Goal: Navigation & Orientation: Find specific page/section

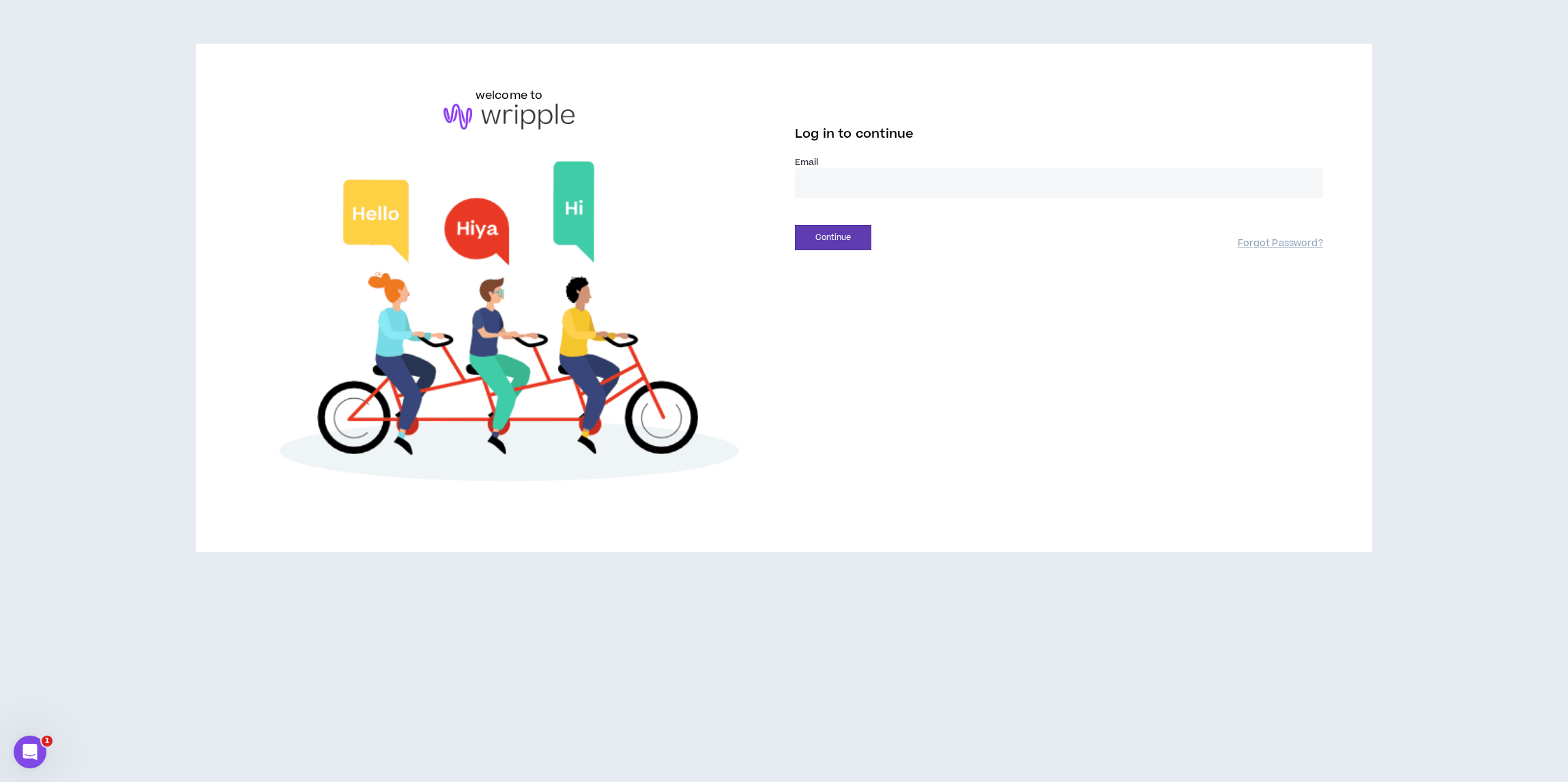
click at [858, 178] on input "email" at bounding box center [1059, 183] width 528 height 30
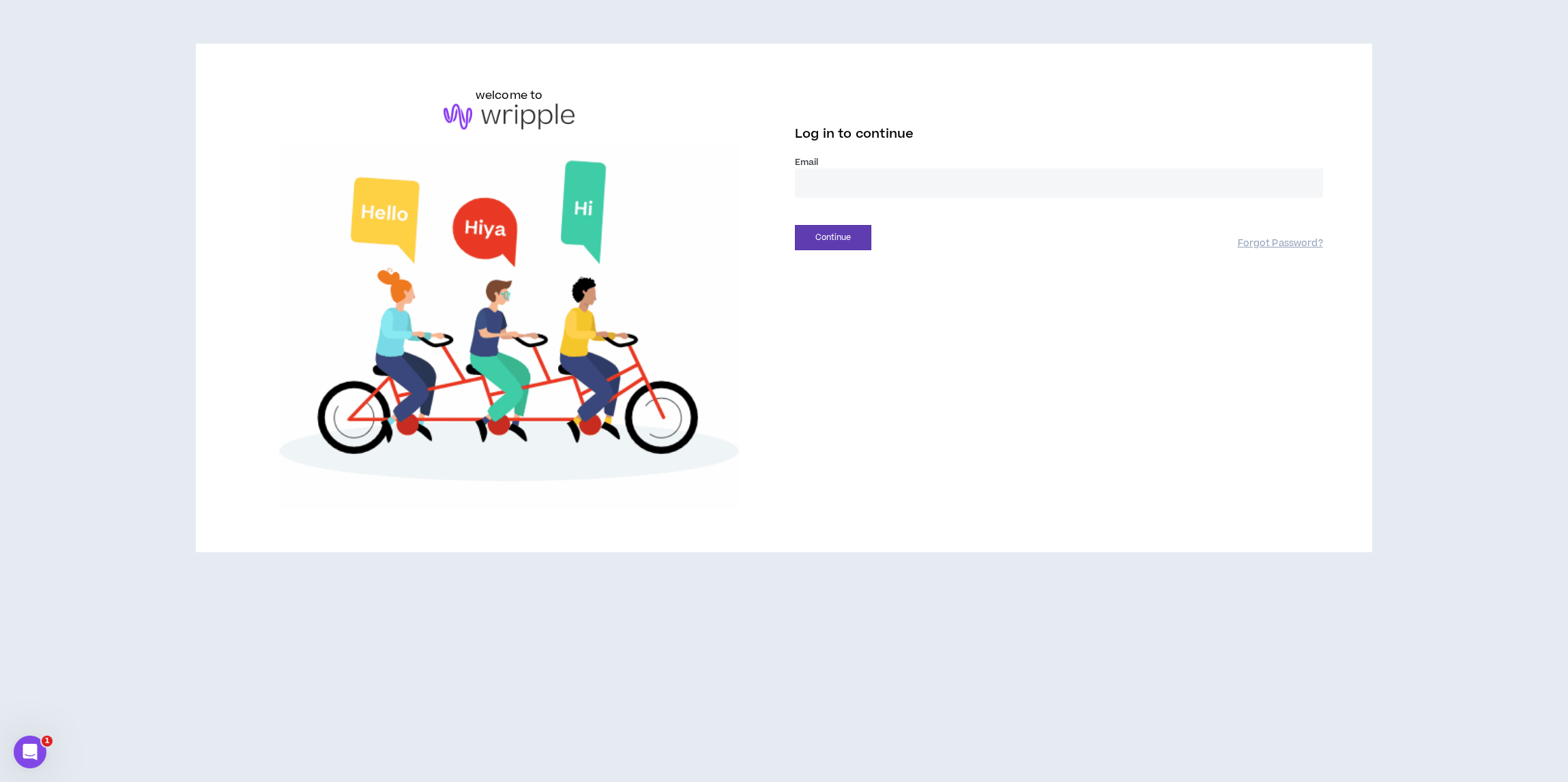
type input "**********"
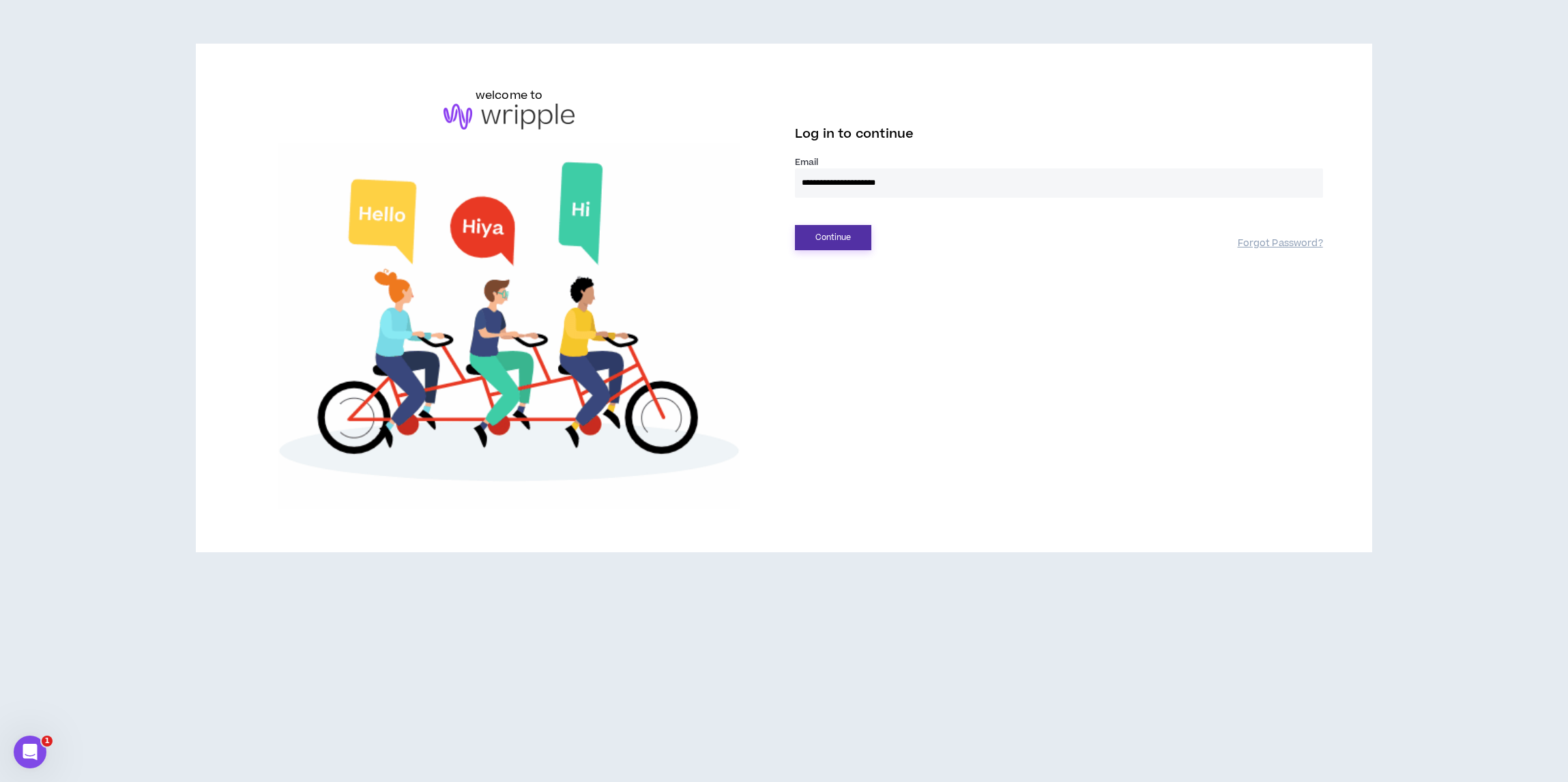
click at [862, 241] on button "Continue" at bounding box center [833, 238] width 76 height 25
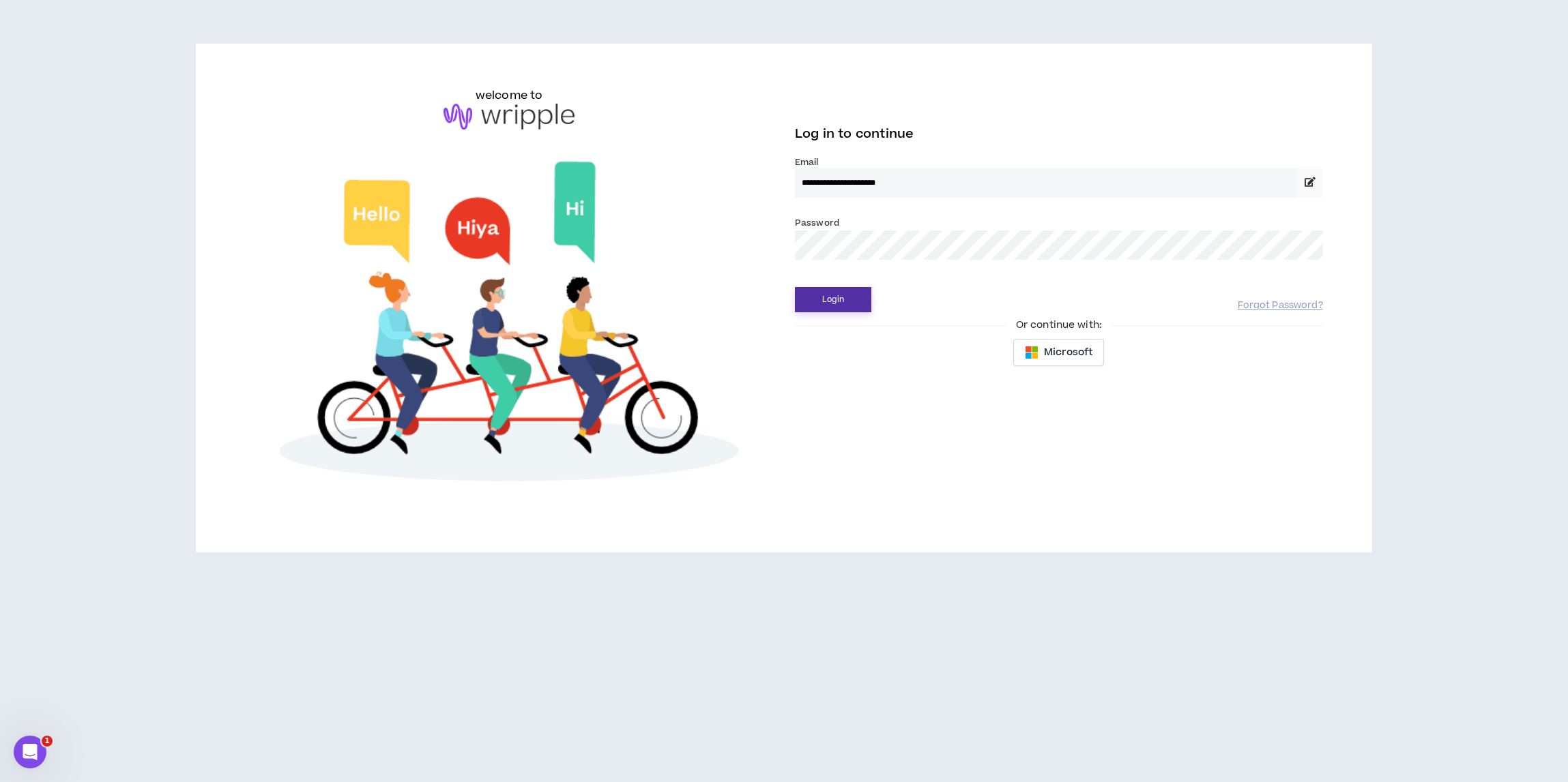
click at [834, 300] on button "Login" at bounding box center [833, 300] width 76 height 25
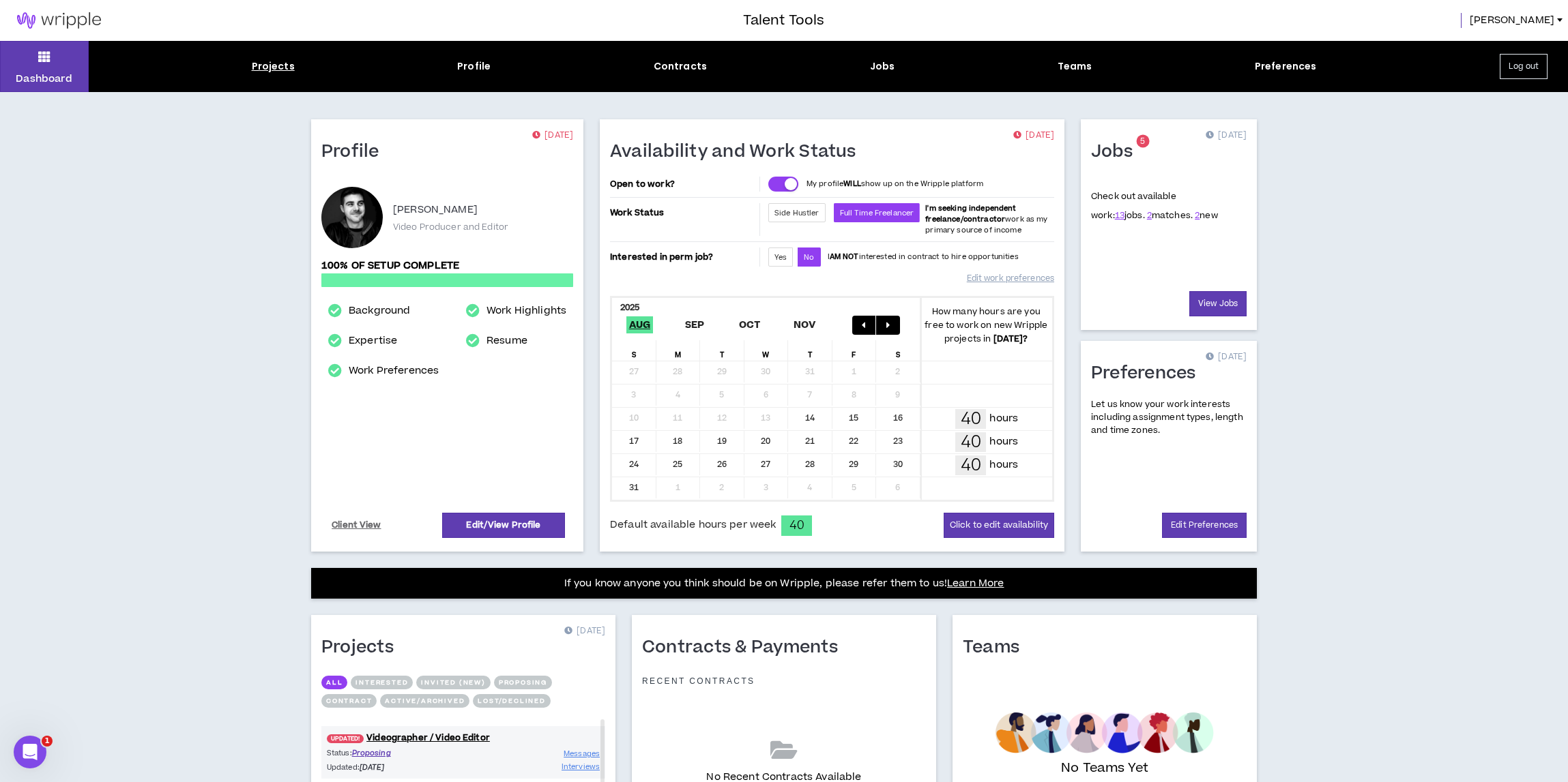
click at [269, 68] on div "Projects" at bounding box center [273, 66] width 43 height 14
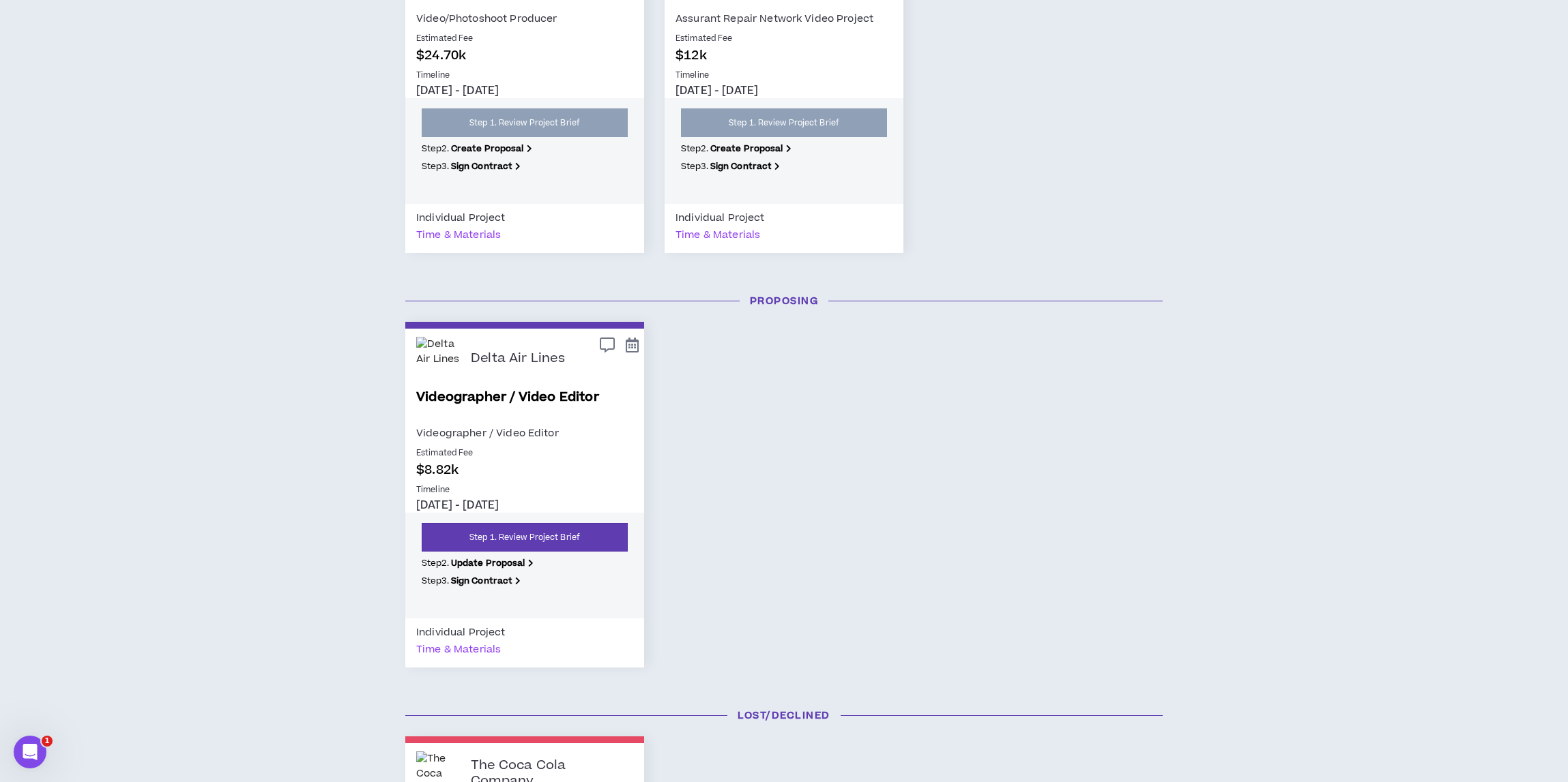
scroll to position [312, 0]
